Goal: Information Seeking & Learning: Learn about a topic

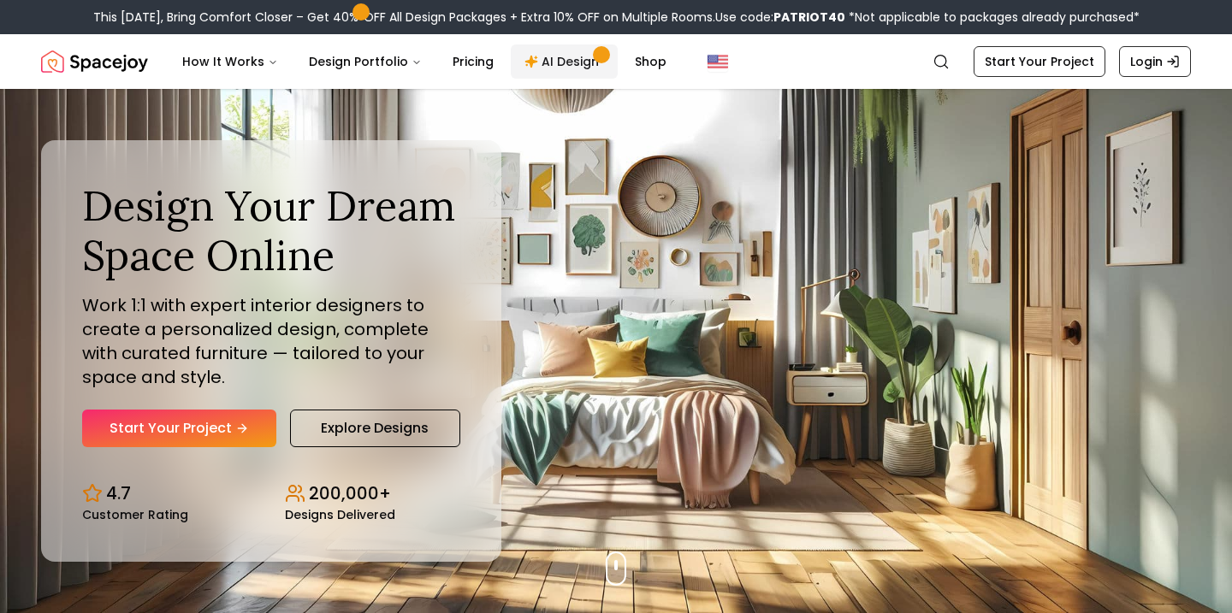
click at [562, 70] on link "AI Design" at bounding box center [564, 61] width 107 height 34
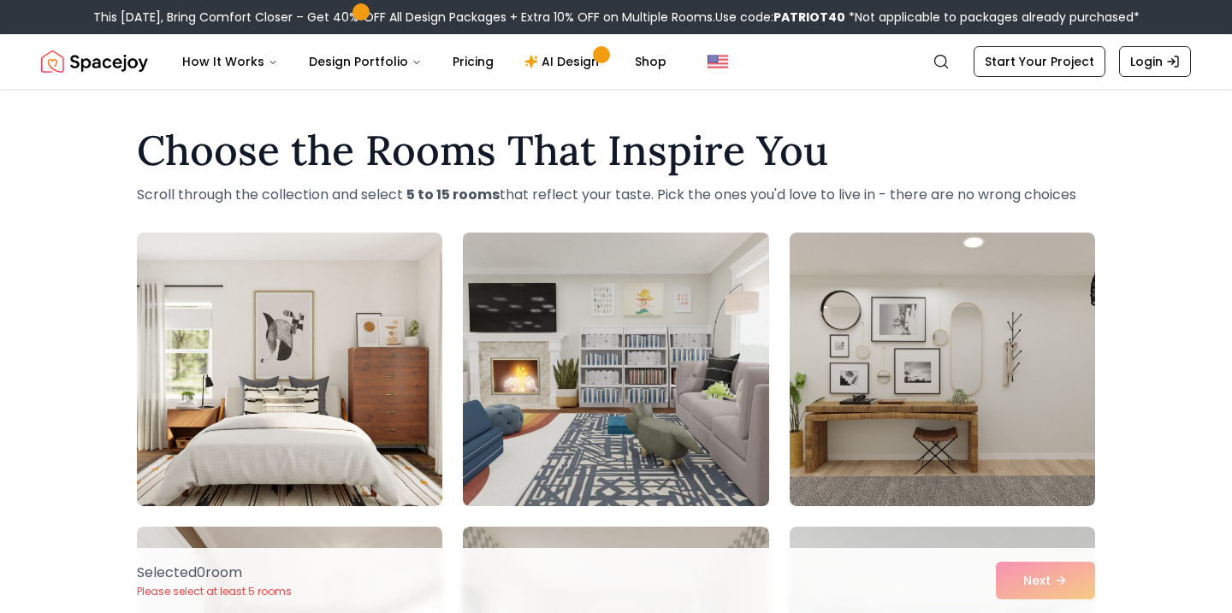
click at [665, 402] on img at bounding box center [615, 369] width 321 height 287
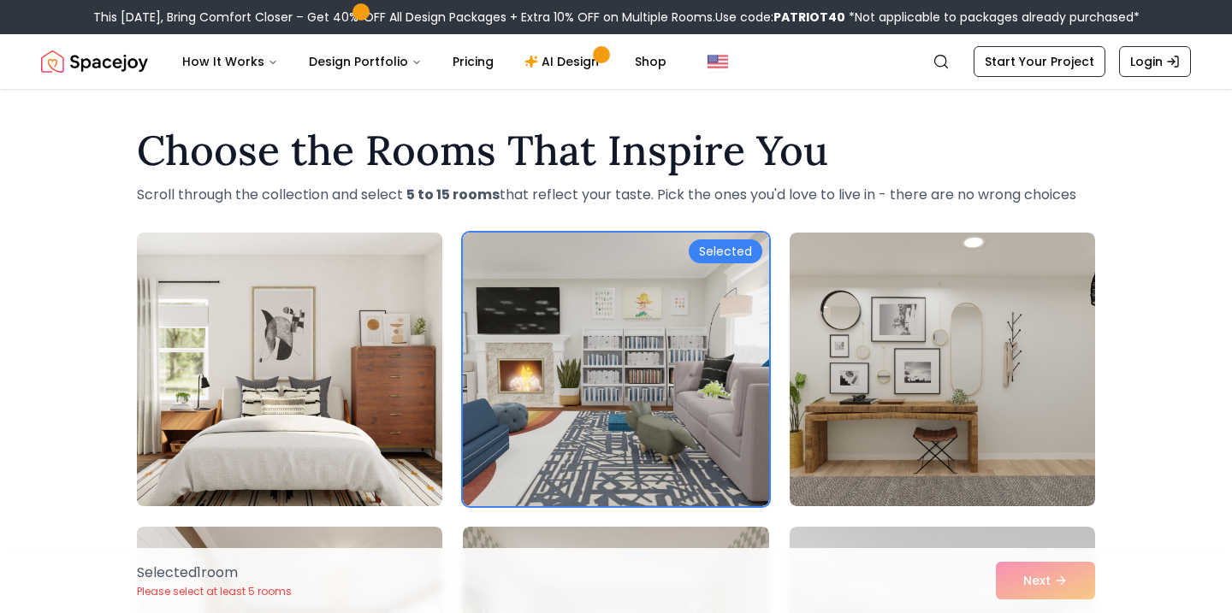
click at [368, 355] on img at bounding box center [289, 369] width 321 height 287
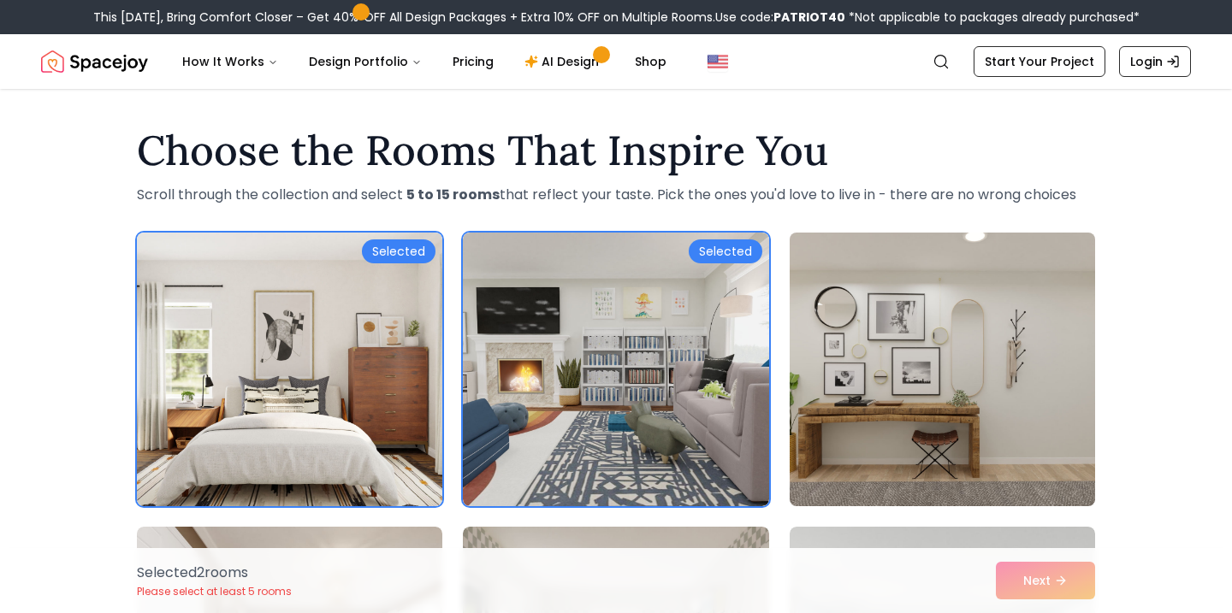
click at [887, 356] on img at bounding box center [942, 369] width 321 height 287
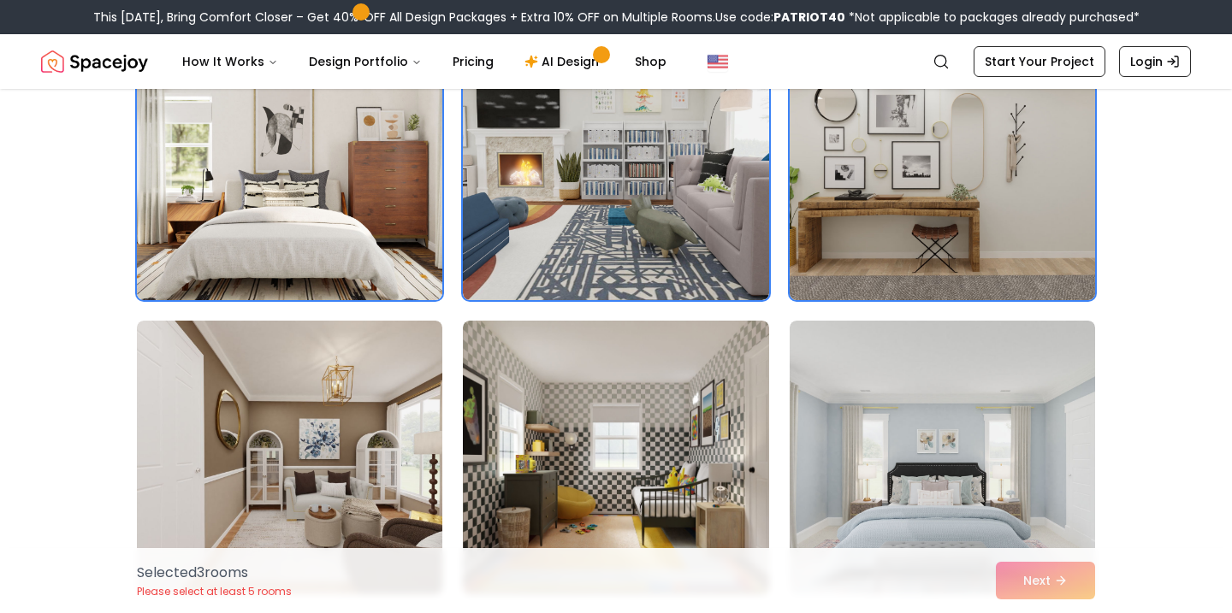
scroll to position [235, 0]
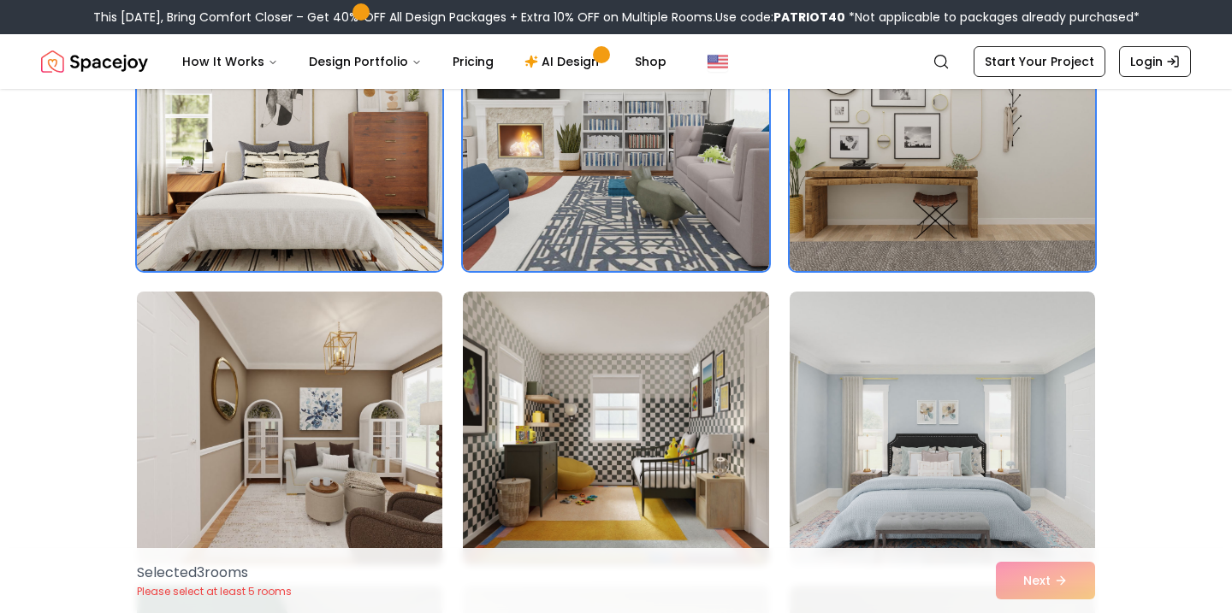
click at [395, 364] on img at bounding box center [289, 428] width 321 height 287
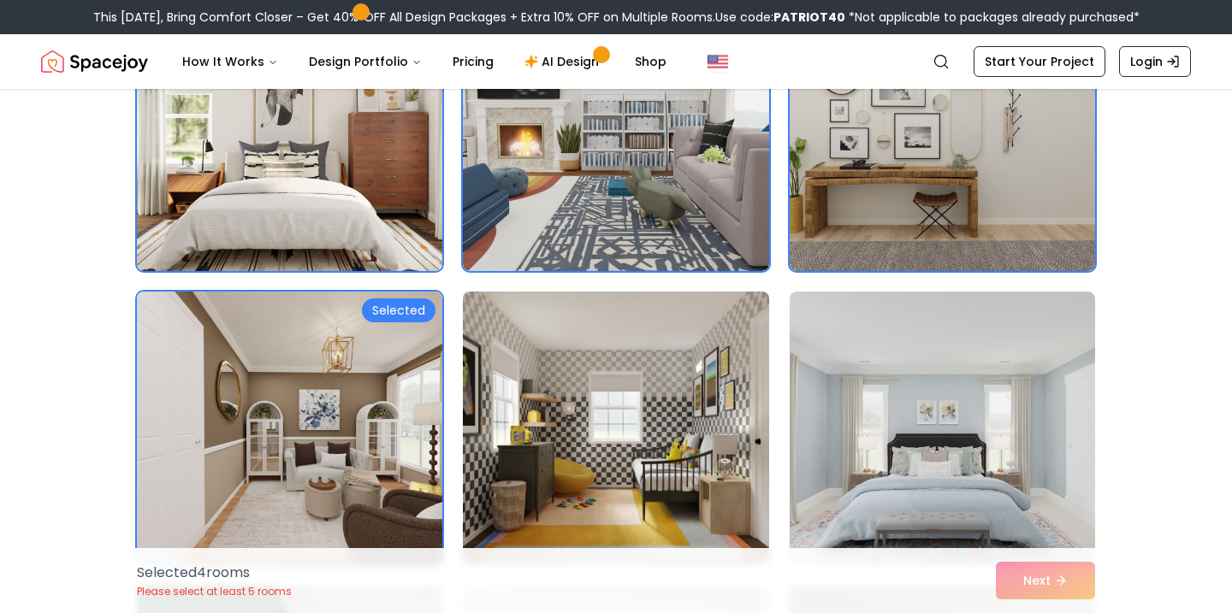
click at [576, 367] on img at bounding box center [615, 428] width 321 height 287
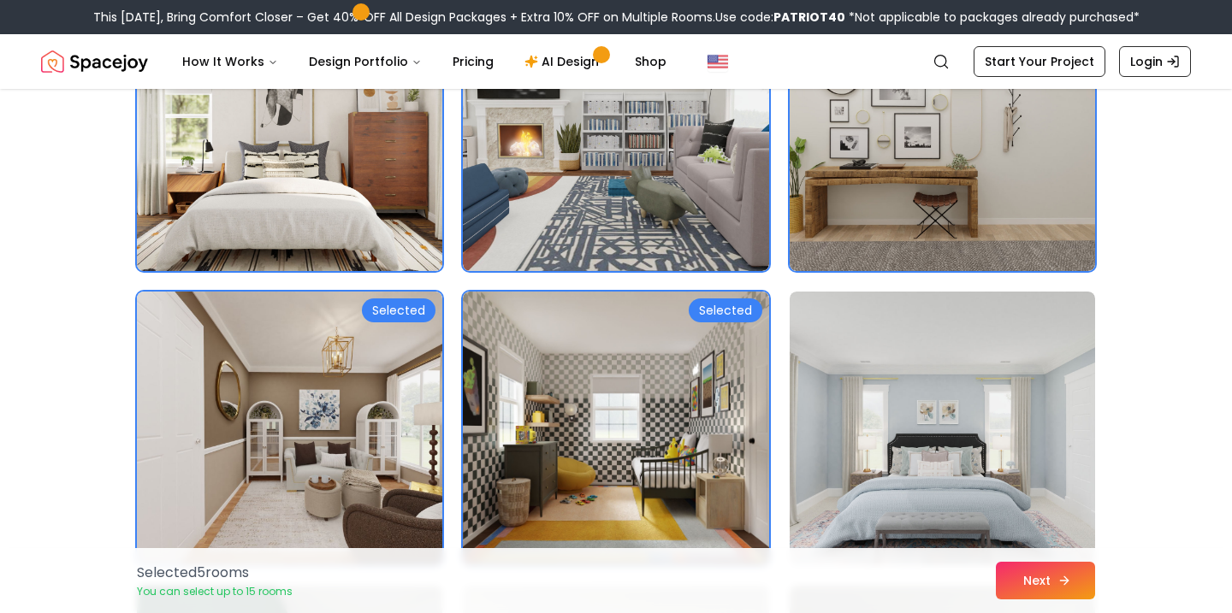
click at [1044, 581] on button "Next" at bounding box center [1045, 581] width 99 height 38
